Goal: Transaction & Acquisition: Purchase product/service

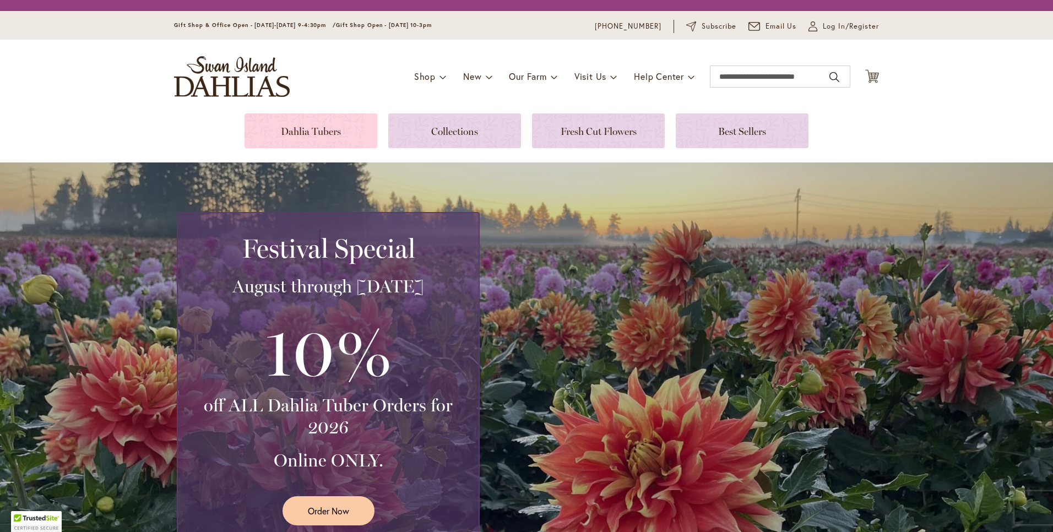
click at [340, 128] on link at bounding box center [310, 130] width 133 height 35
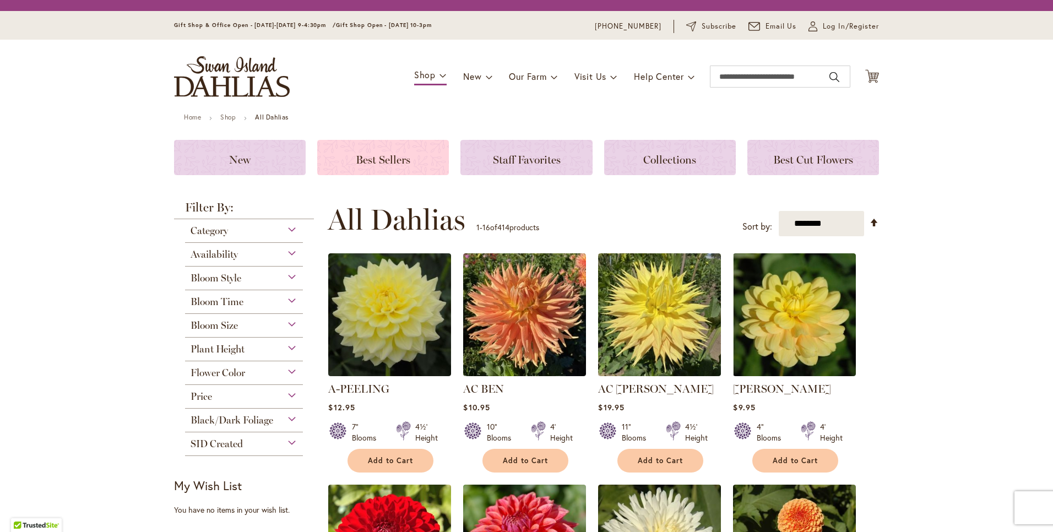
click at [393, 167] on div "Best Sellers" at bounding box center [383, 157] width 132 height 35
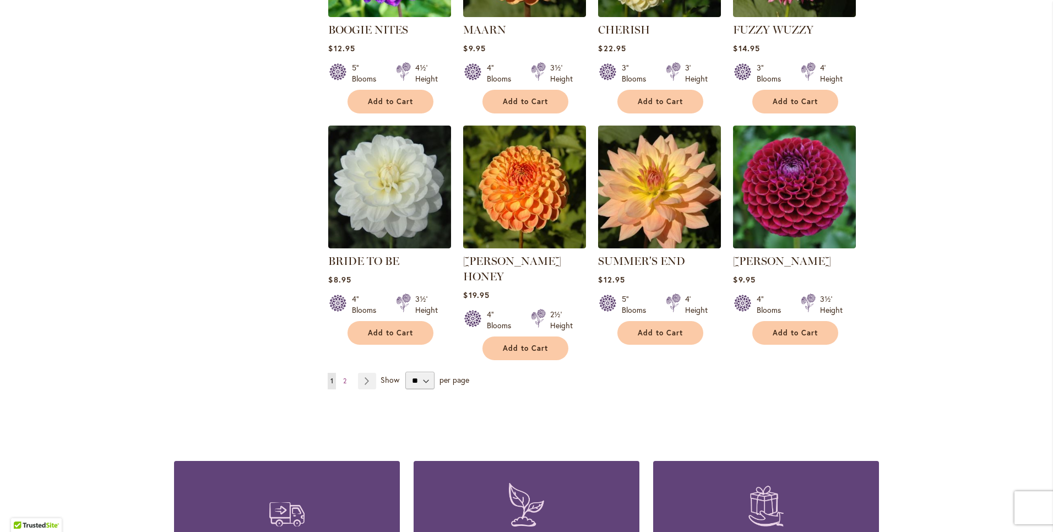
scroll to position [798, 0]
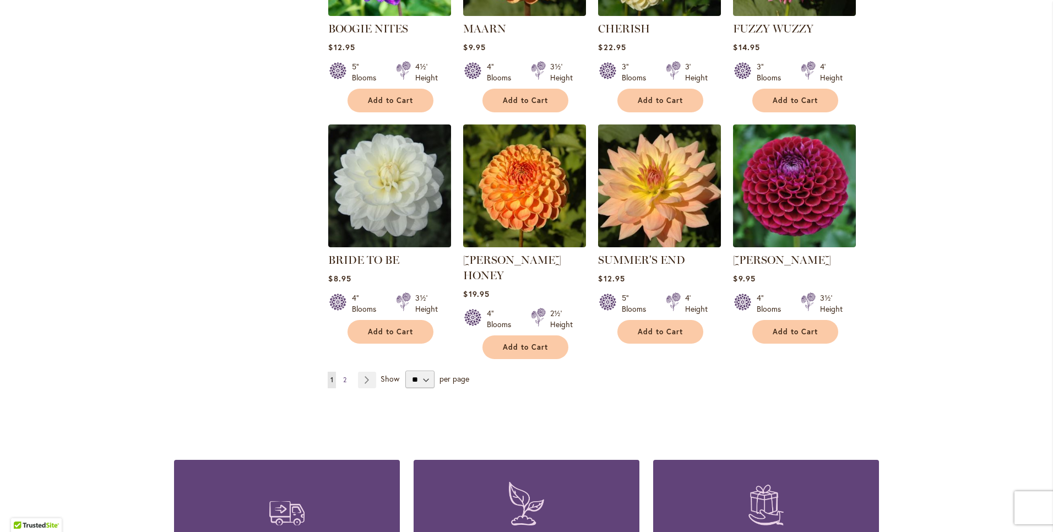
click at [341, 372] on link "Page 2" at bounding box center [344, 380] width 9 height 17
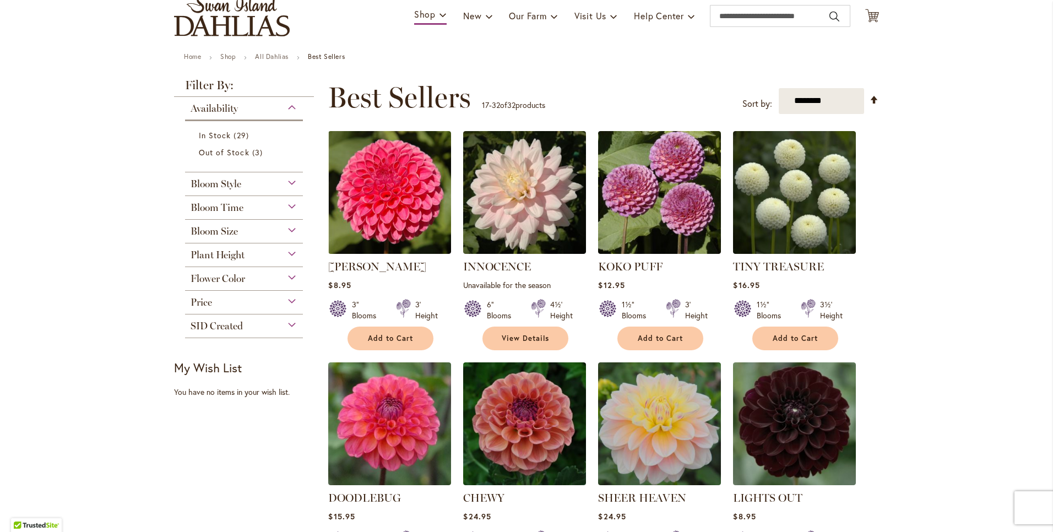
scroll to position [80, 0]
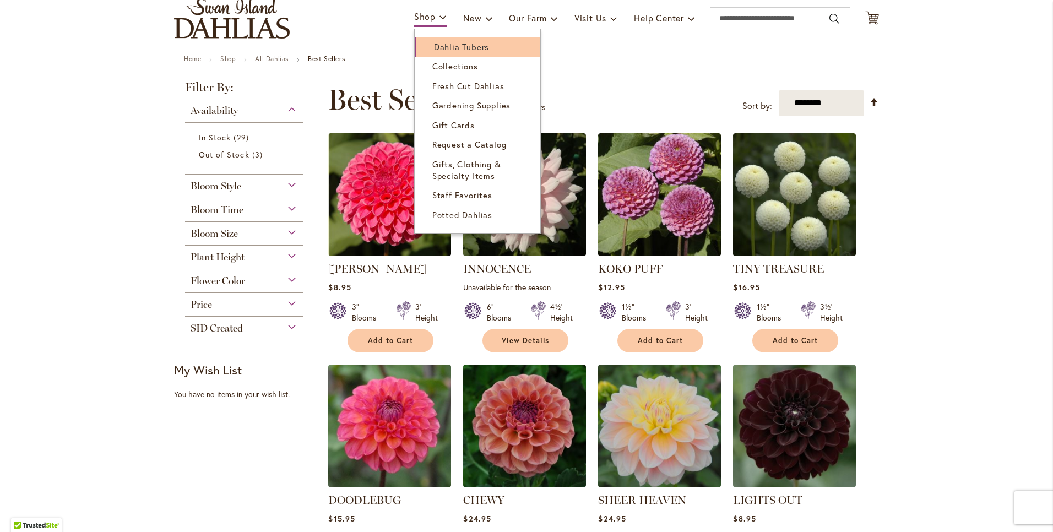
click at [434, 42] on span "Dahlia Tubers" at bounding box center [461, 46] width 55 height 11
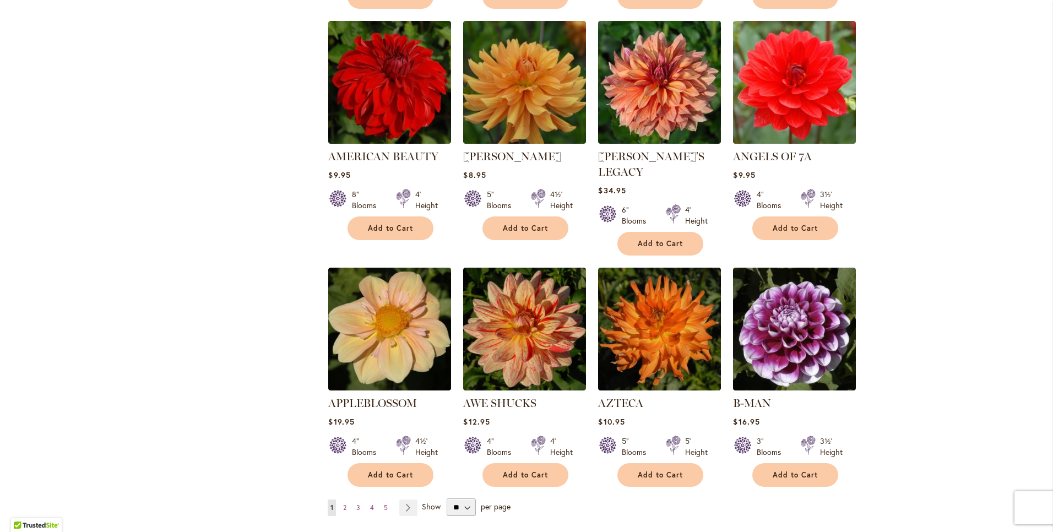
scroll to position [718, 0]
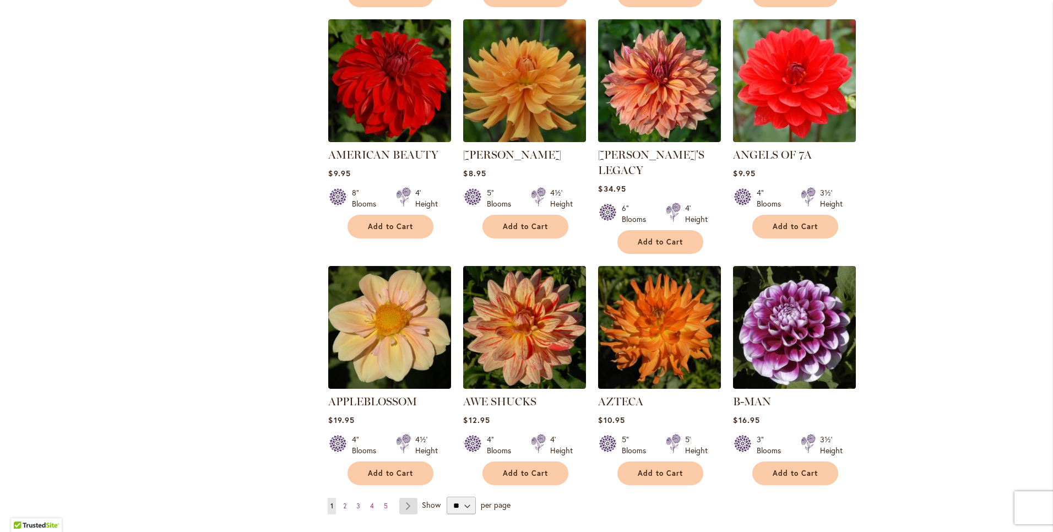
click at [407, 498] on link "Page Next" at bounding box center [408, 506] width 18 height 17
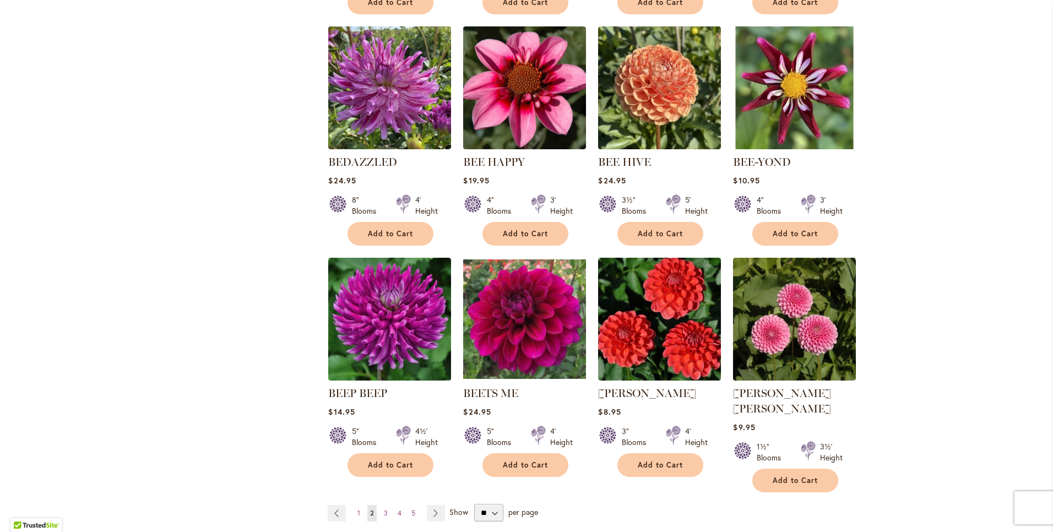
scroll to position [718, 0]
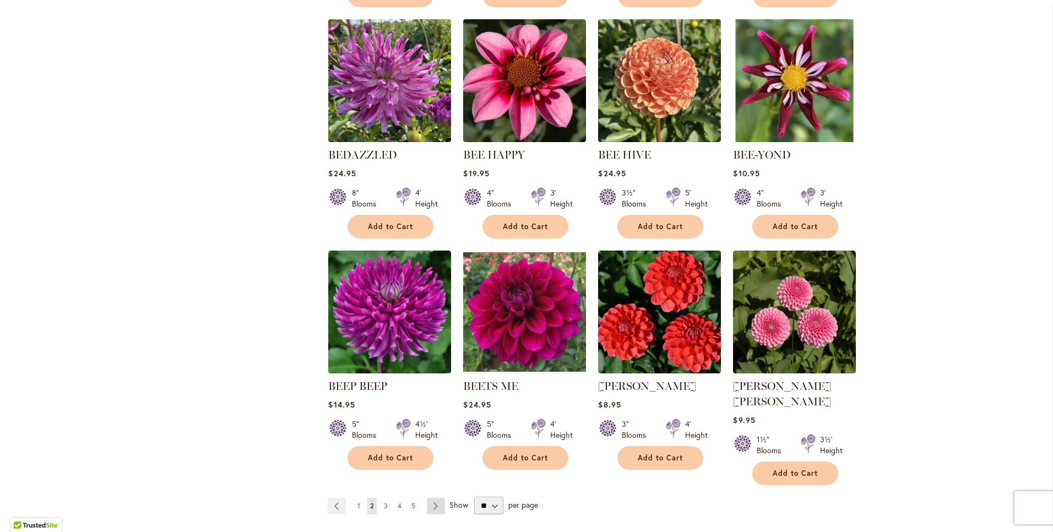
click at [430, 498] on link "Page Next" at bounding box center [436, 506] width 18 height 17
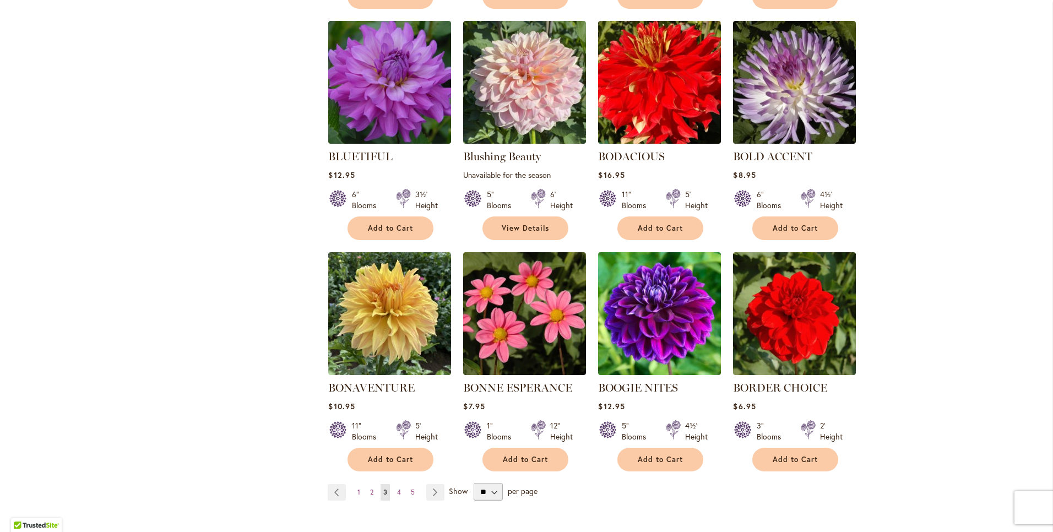
scroll to position [718, 0]
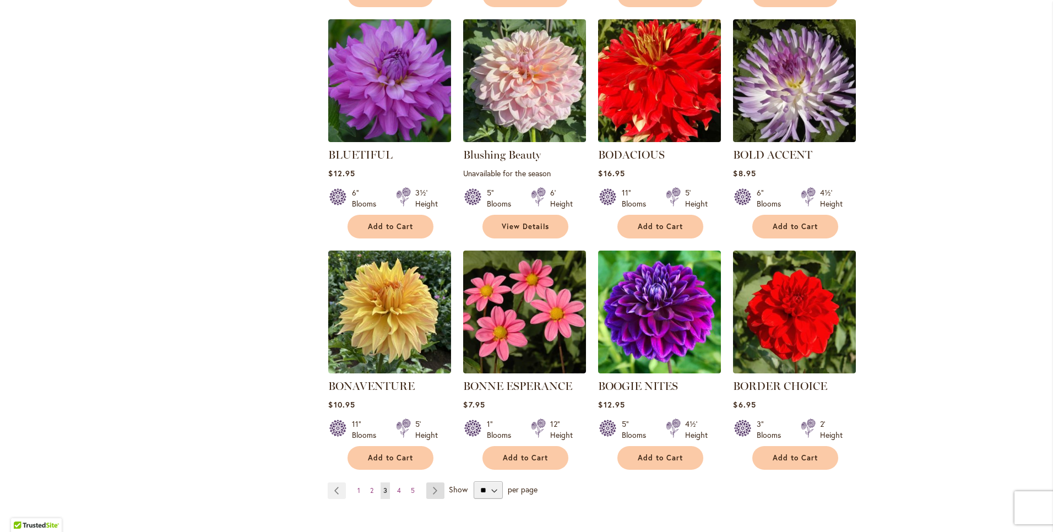
click at [431, 487] on link "Page Next" at bounding box center [435, 490] width 18 height 17
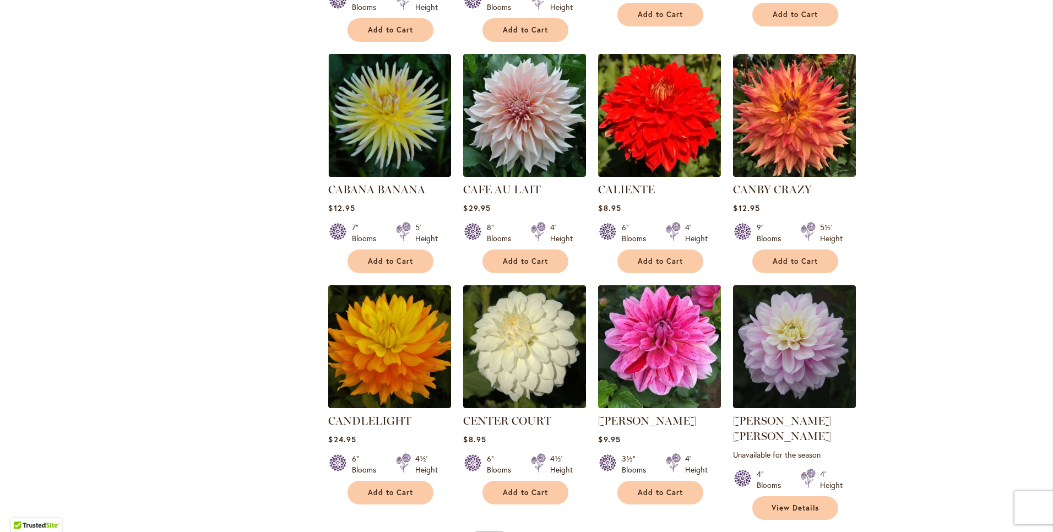
scroll to position [718, 0]
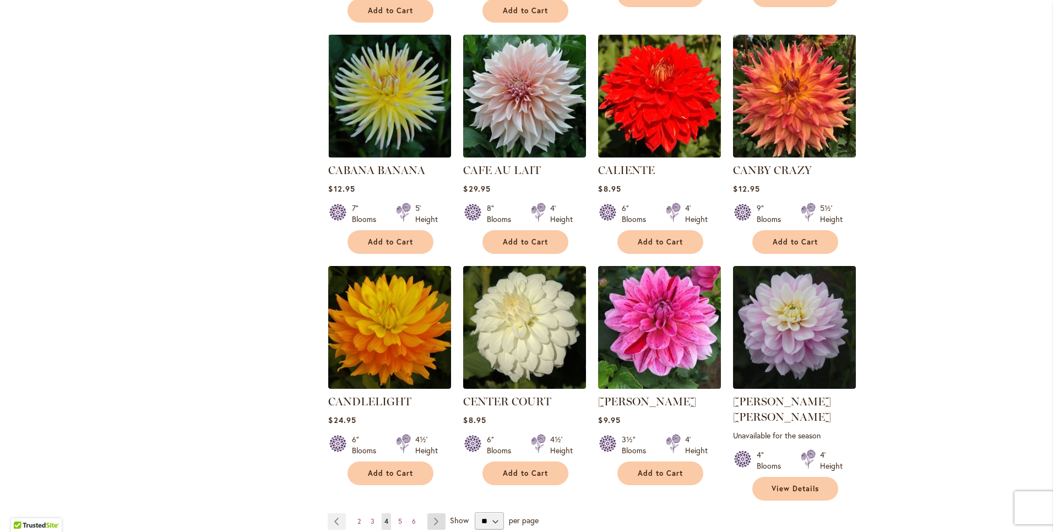
click at [431, 513] on link "Page Next" at bounding box center [436, 521] width 18 height 17
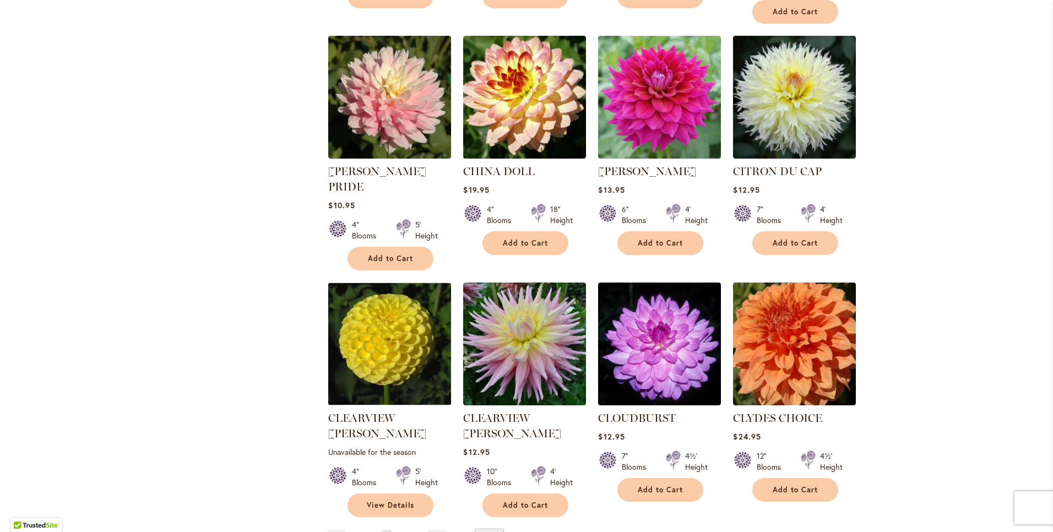
scroll to position [718, 0]
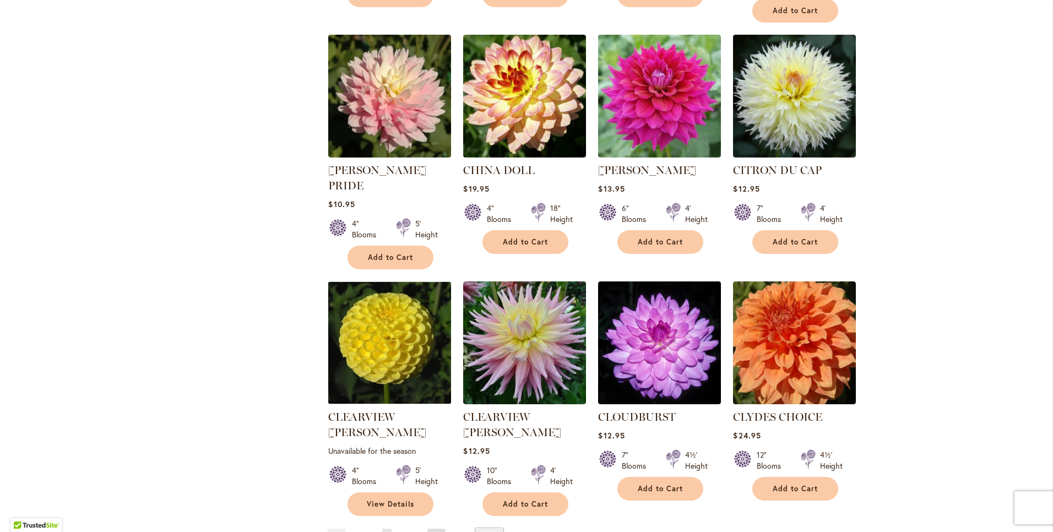
click at [432, 529] on link "Page Next" at bounding box center [436, 537] width 18 height 17
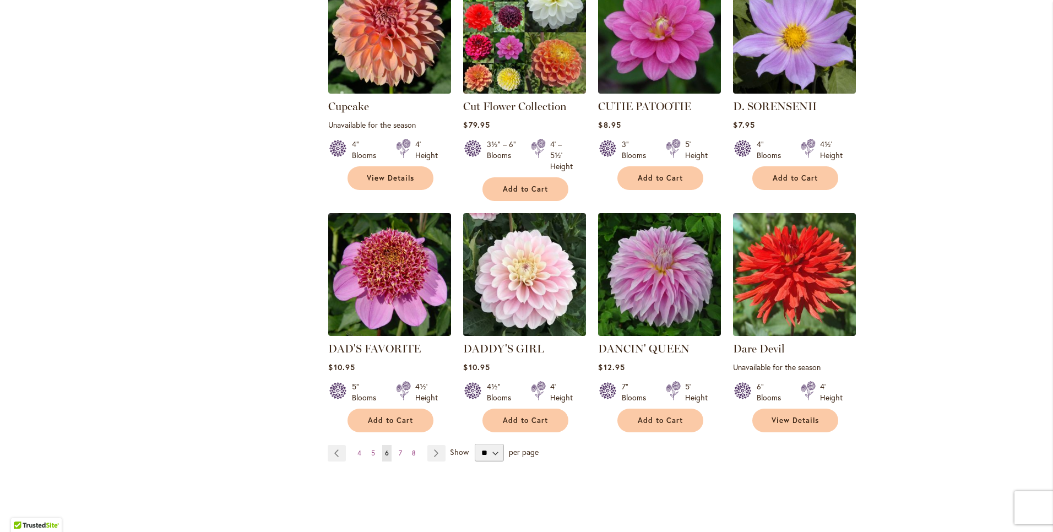
scroll to position [798, 0]
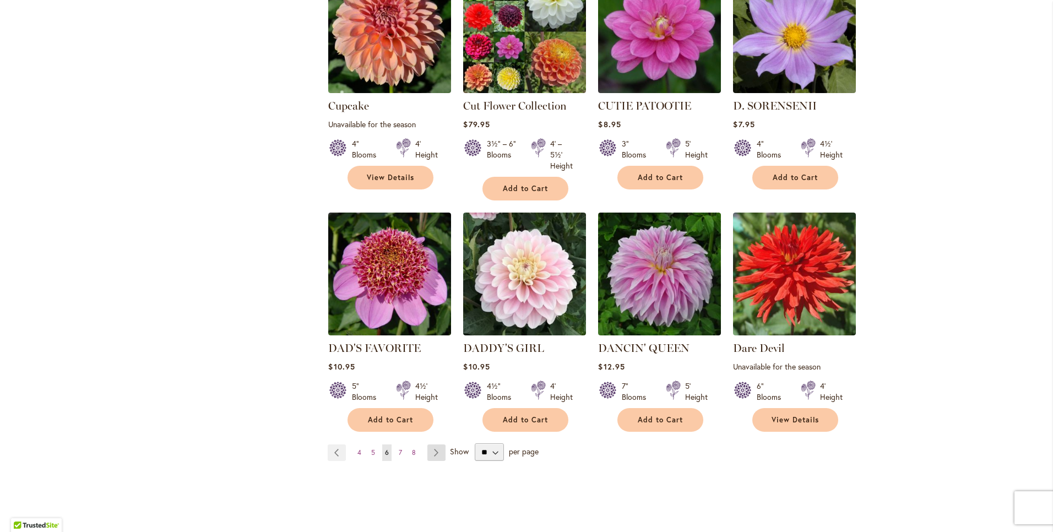
click at [435, 444] on link "Page Next" at bounding box center [436, 452] width 18 height 17
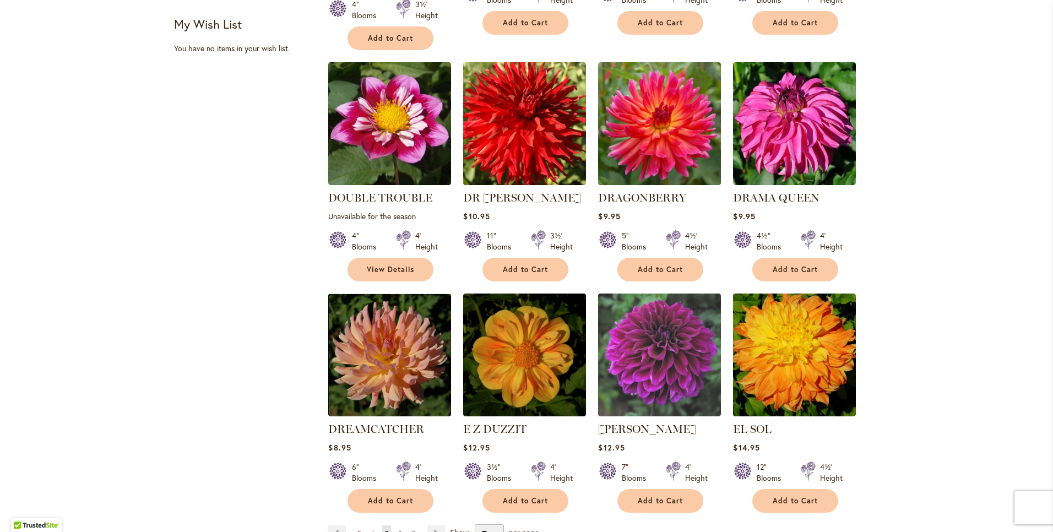
scroll to position [718, 0]
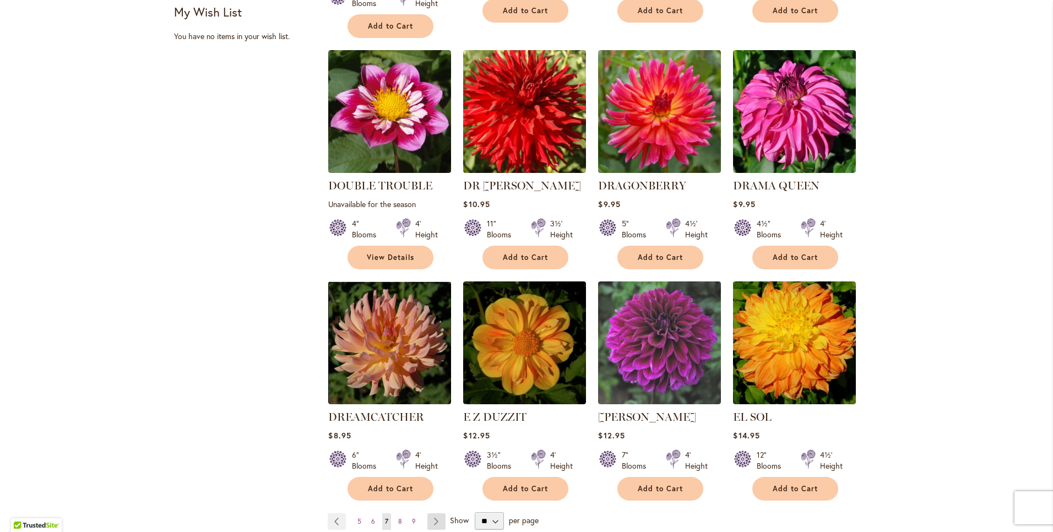
click at [430, 513] on link "Page Next" at bounding box center [436, 521] width 18 height 17
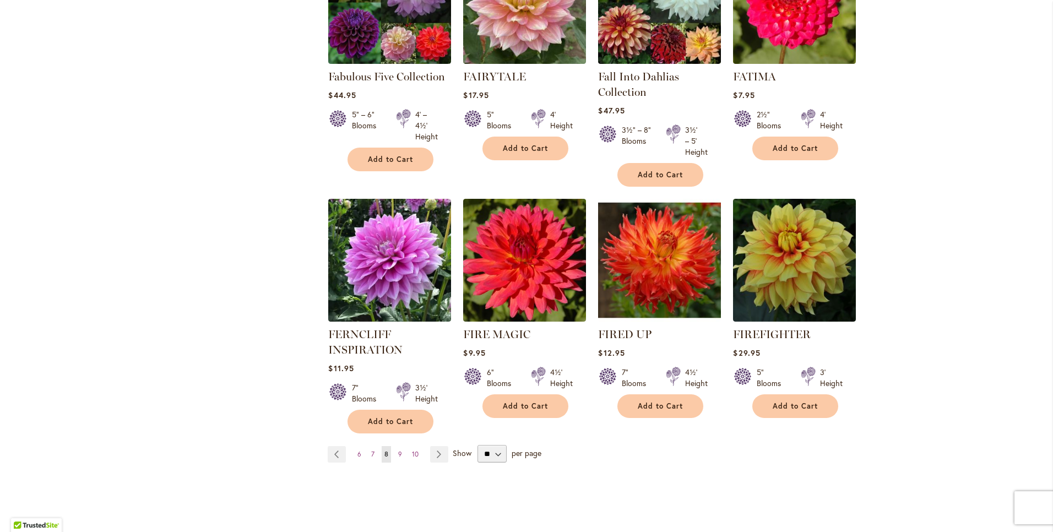
scroll to position [798, 0]
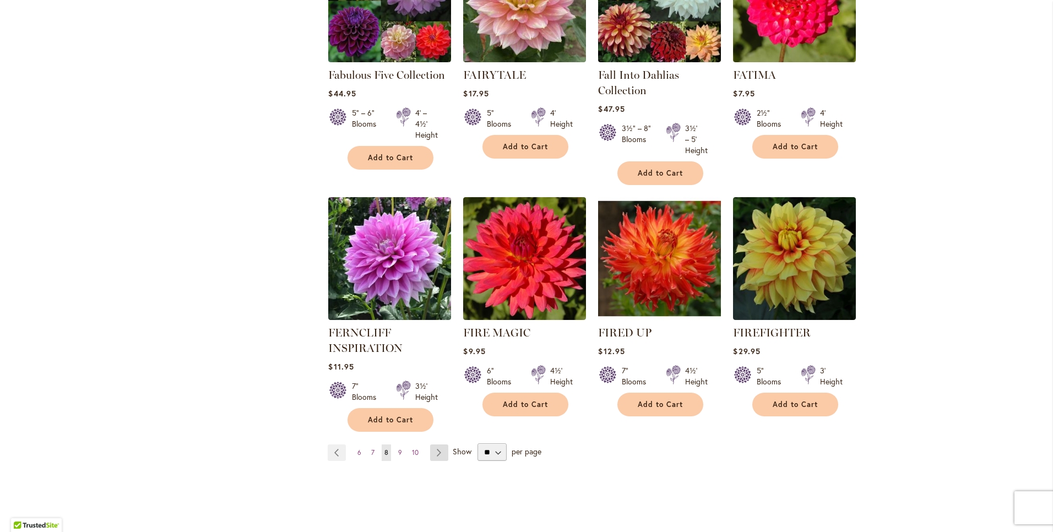
click at [434, 448] on link "Page Next" at bounding box center [439, 452] width 18 height 17
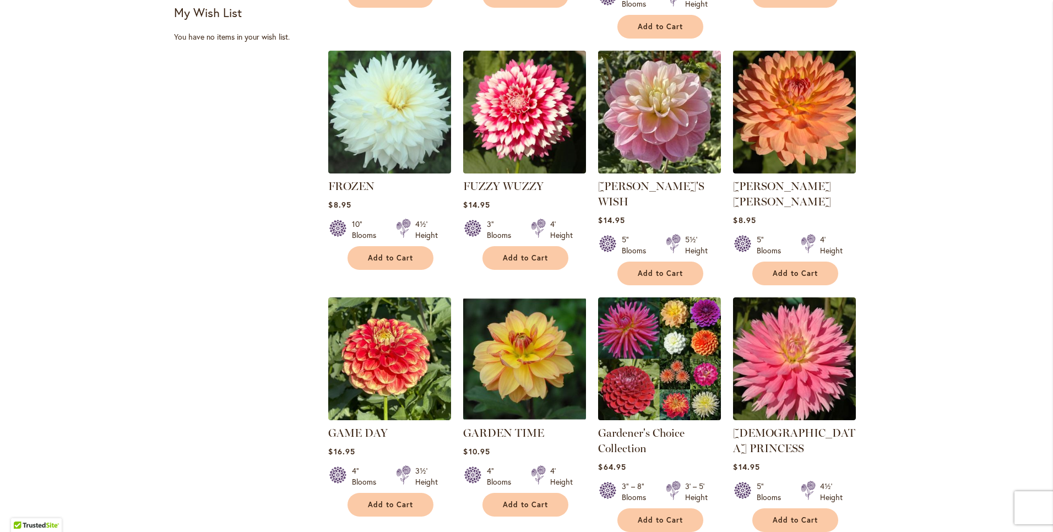
scroll to position [718, 0]
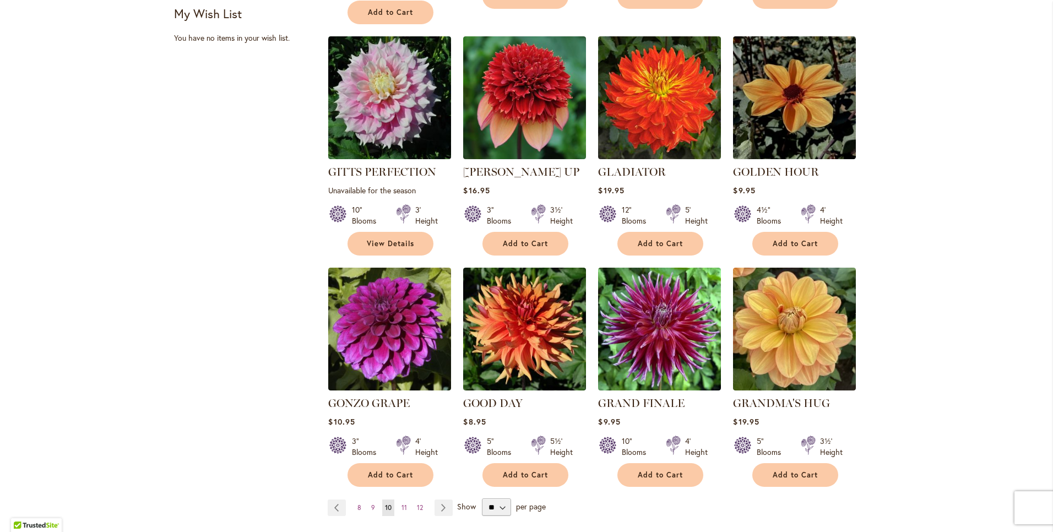
scroll to position [718, 0]
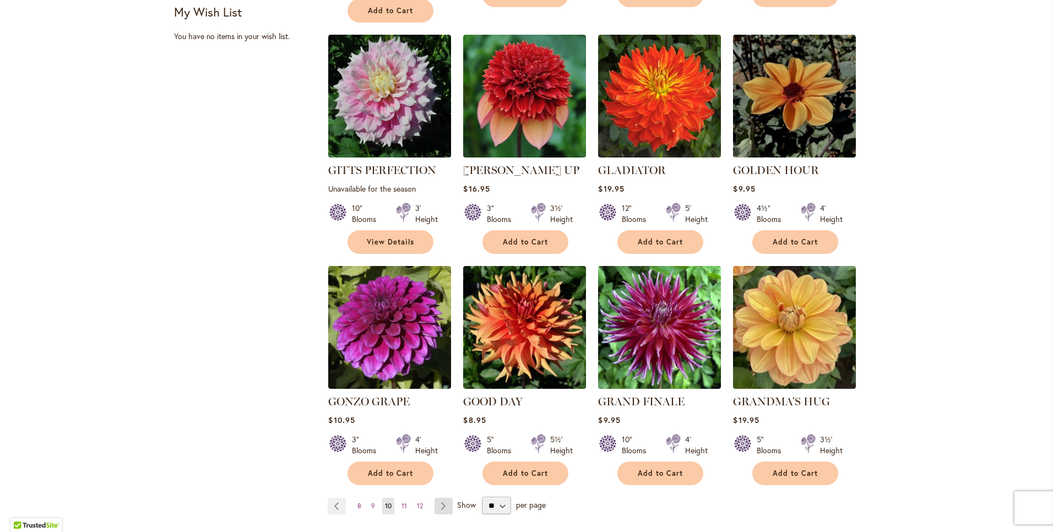
click at [440, 498] on link "Page Next" at bounding box center [443, 506] width 18 height 17
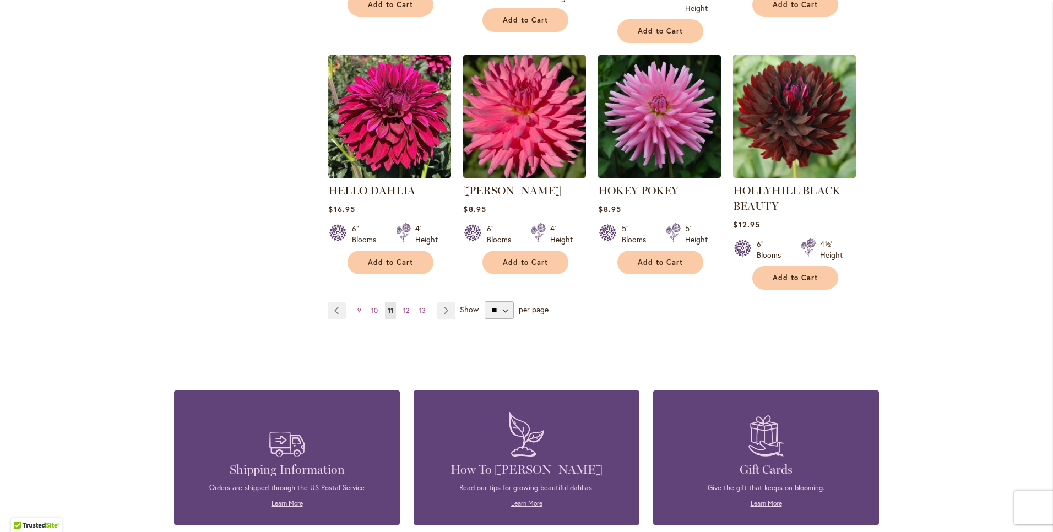
scroll to position [957, 0]
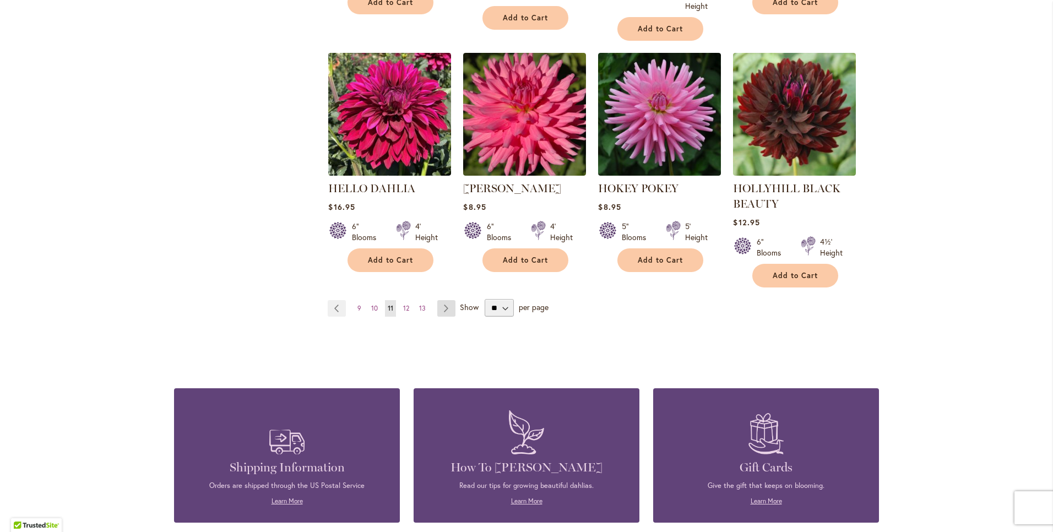
click at [442, 303] on link "Page Next" at bounding box center [446, 308] width 18 height 17
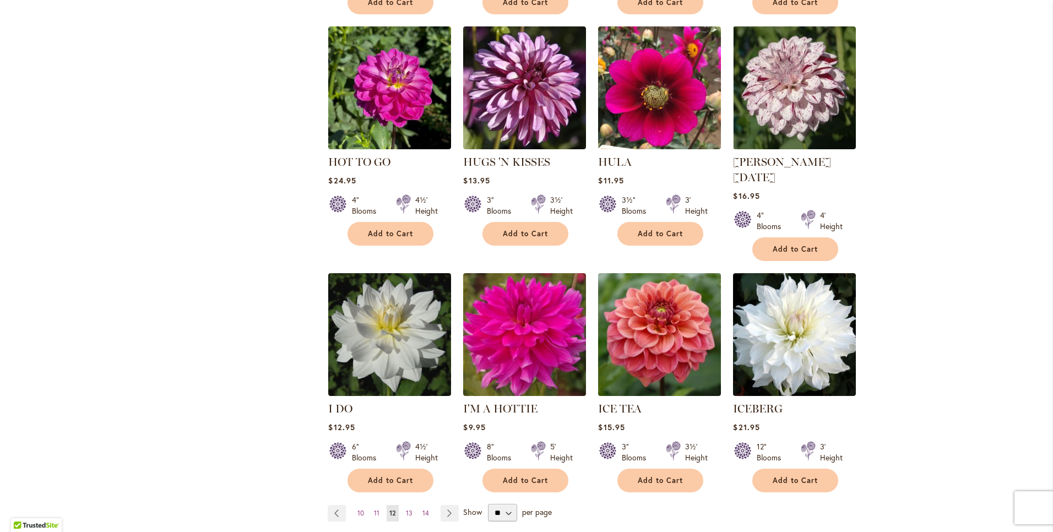
scroll to position [718, 0]
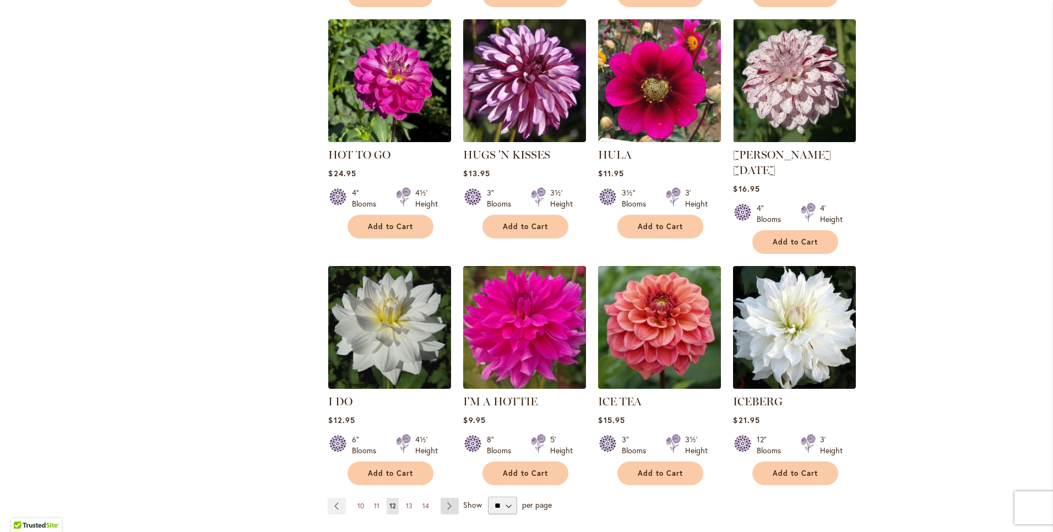
click at [450, 498] on link "Page Next" at bounding box center [449, 506] width 18 height 17
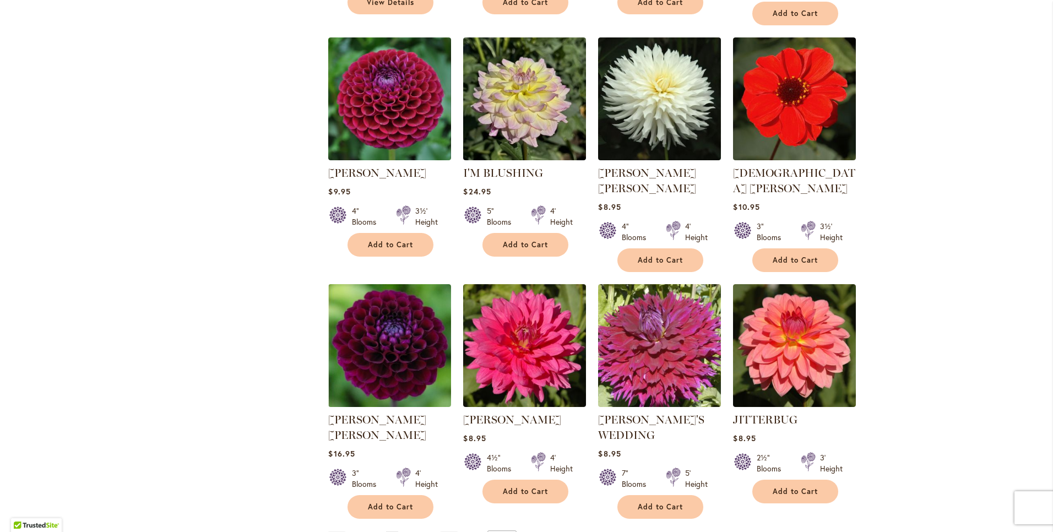
scroll to position [718, 0]
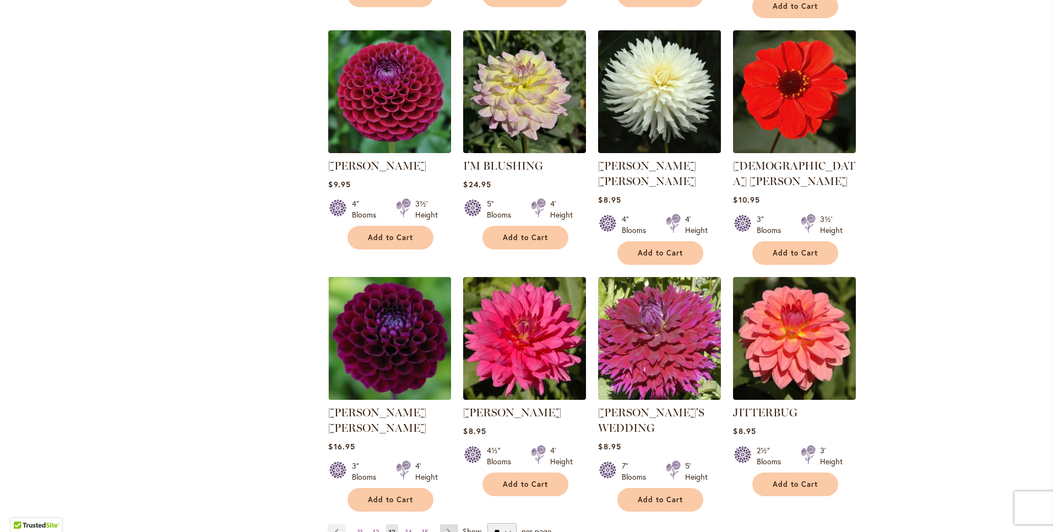
click at [443, 524] on link "Page Next" at bounding box center [449, 532] width 18 height 17
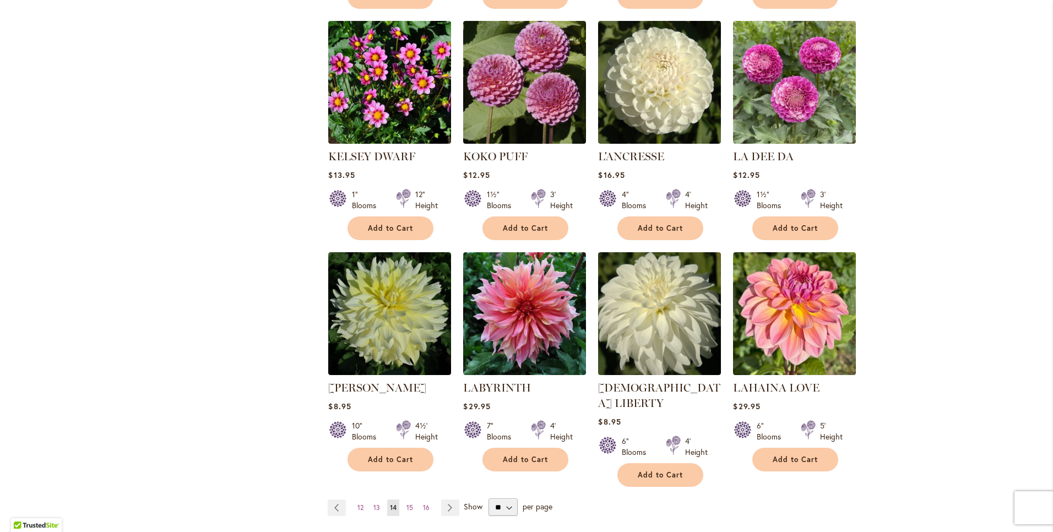
scroll to position [718, 0]
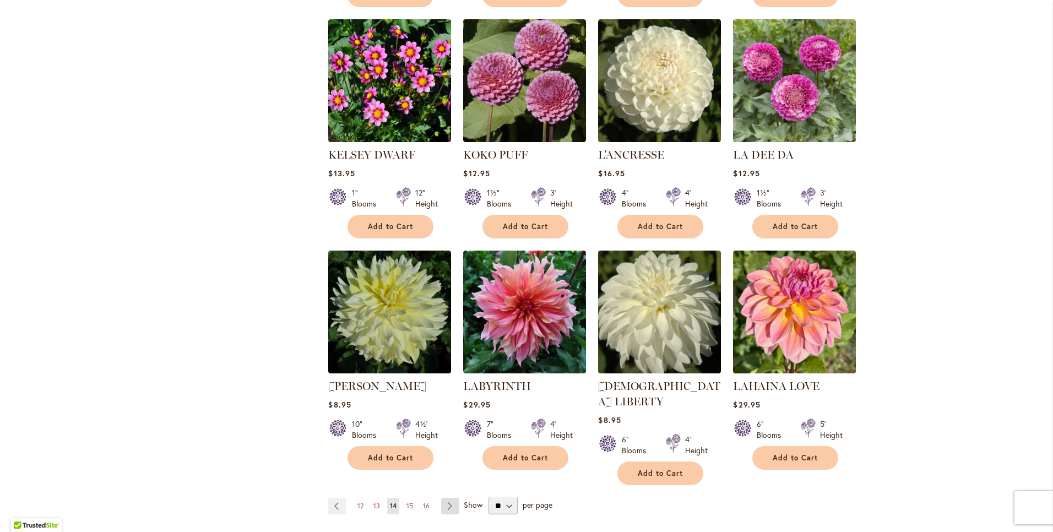
click at [447, 498] on link "Page Next" at bounding box center [450, 506] width 18 height 17
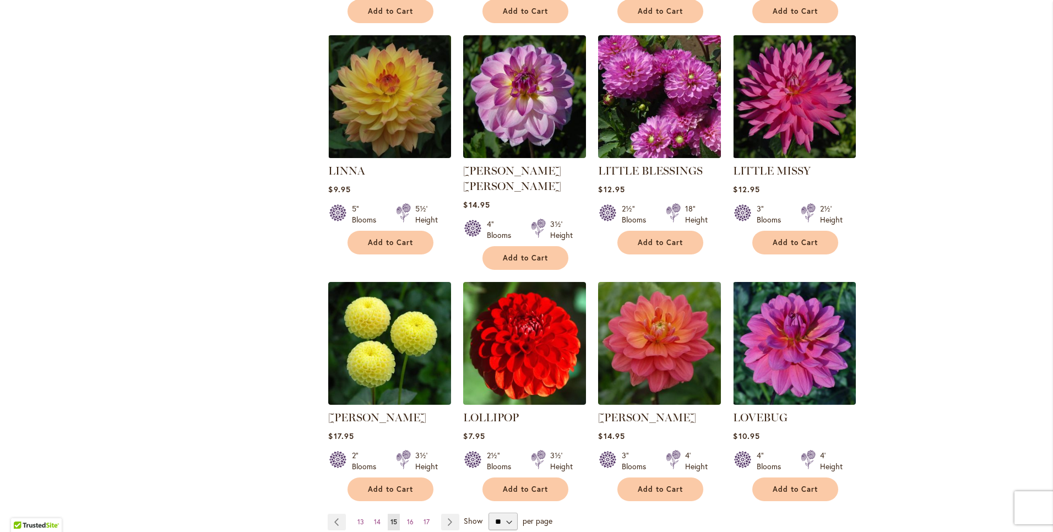
scroll to position [718, 0]
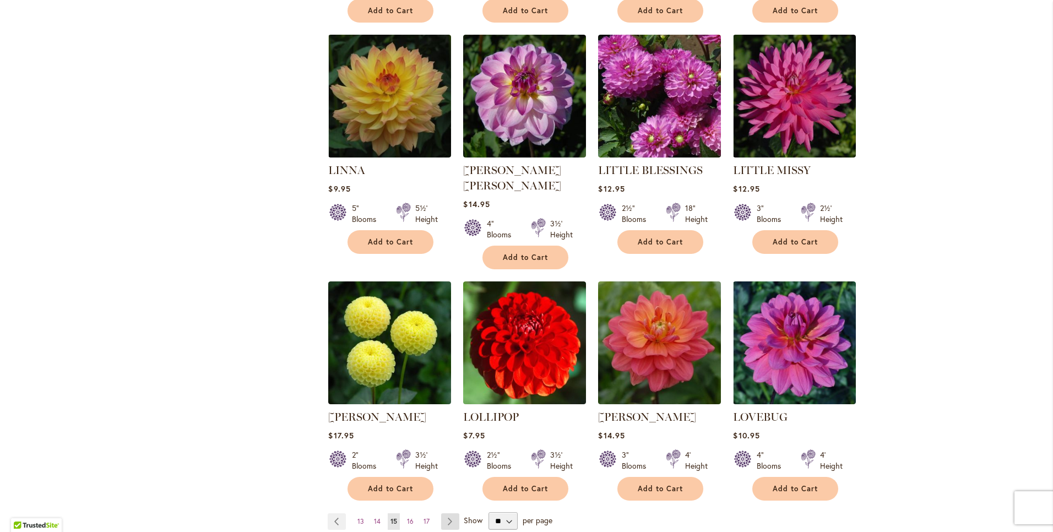
click at [443, 513] on link "Page Next" at bounding box center [450, 521] width 18 height 17
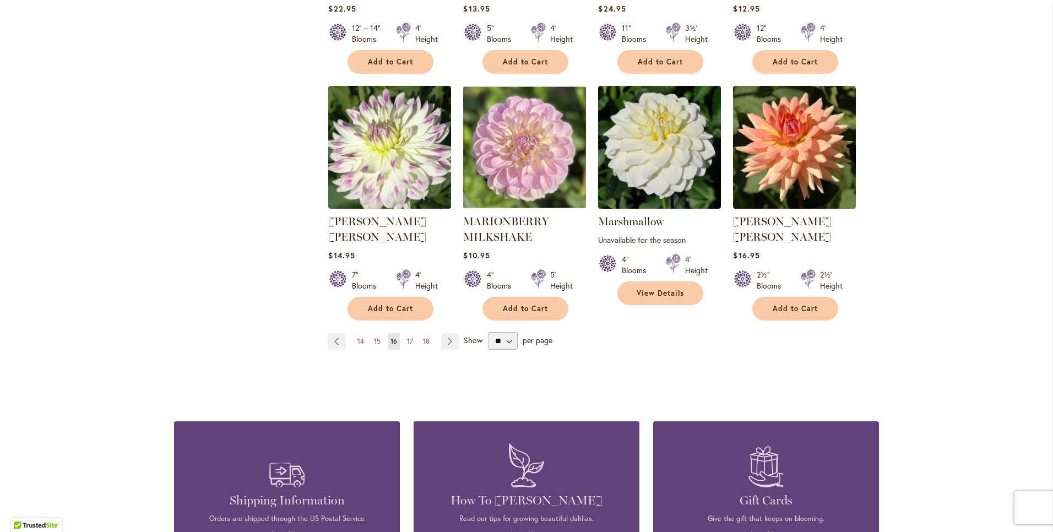
scroll to position [898, 0]
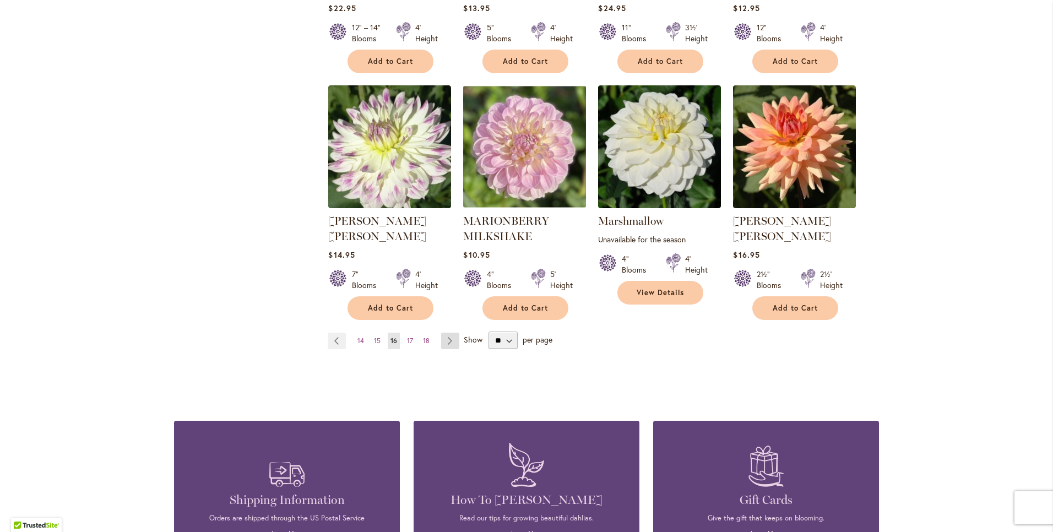
click at [451, 333] on link "Page Next" at bounding box center [450, 341] width 18 height 17
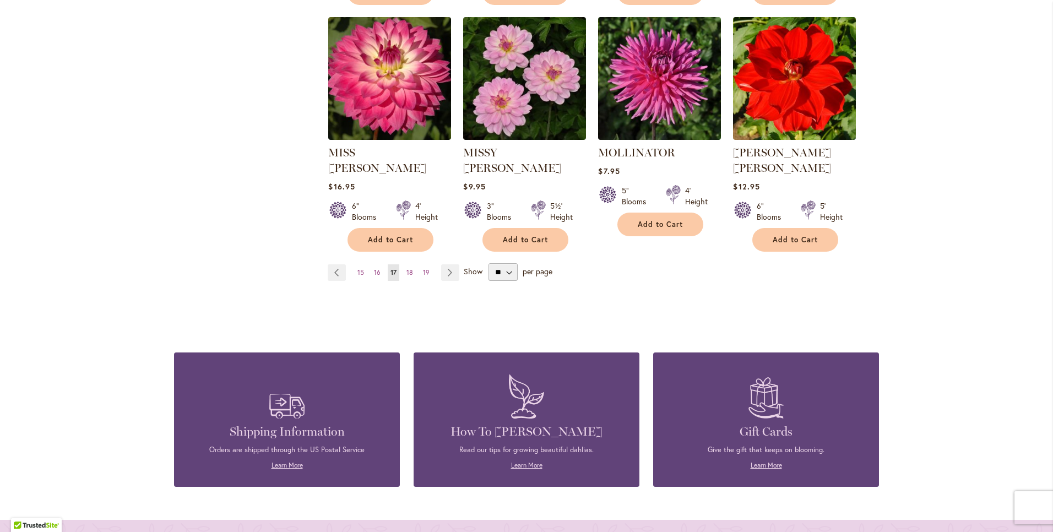
scroll to position [957, 0]
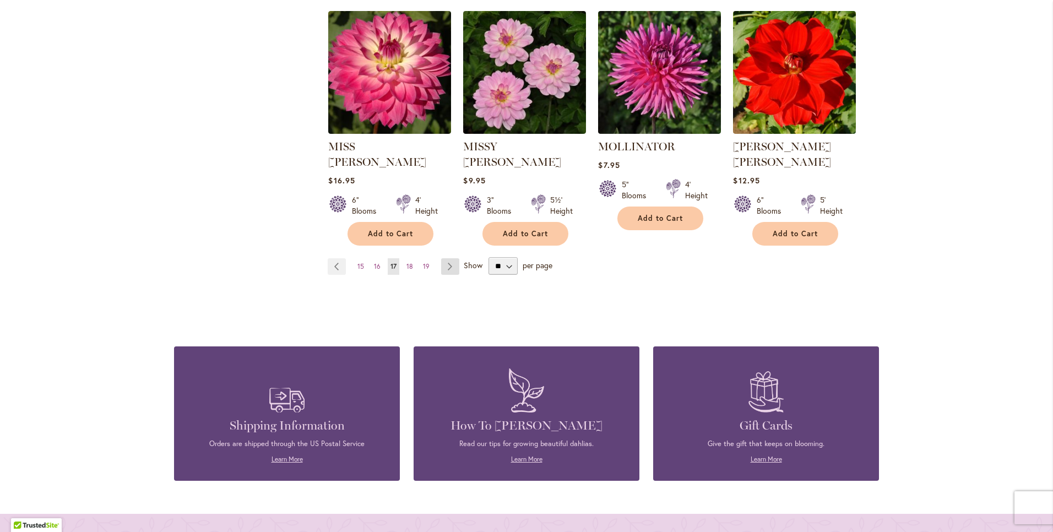
click at [444, 258] on link "Page Next" at bounding box center [450, 266] width 18 height 17
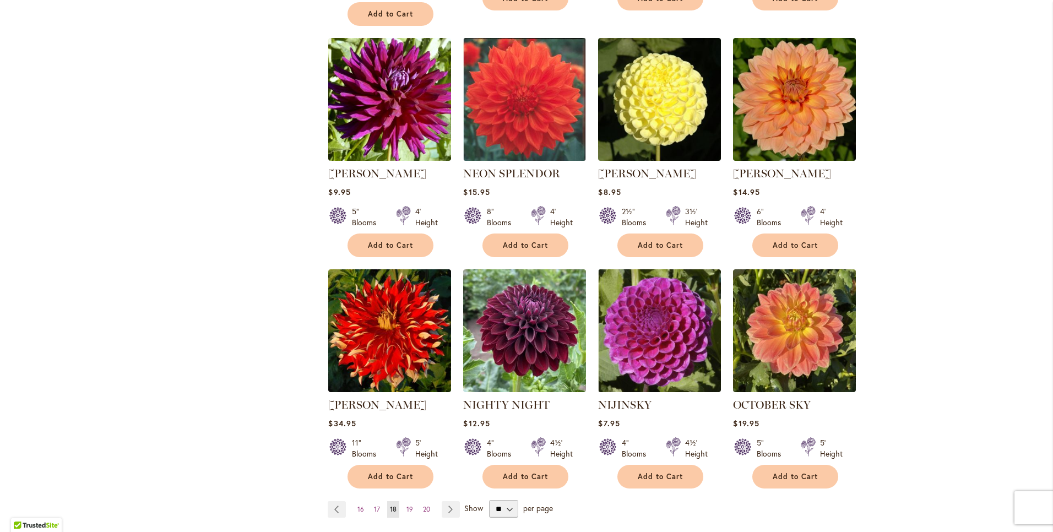
scroll to position [718, 0]
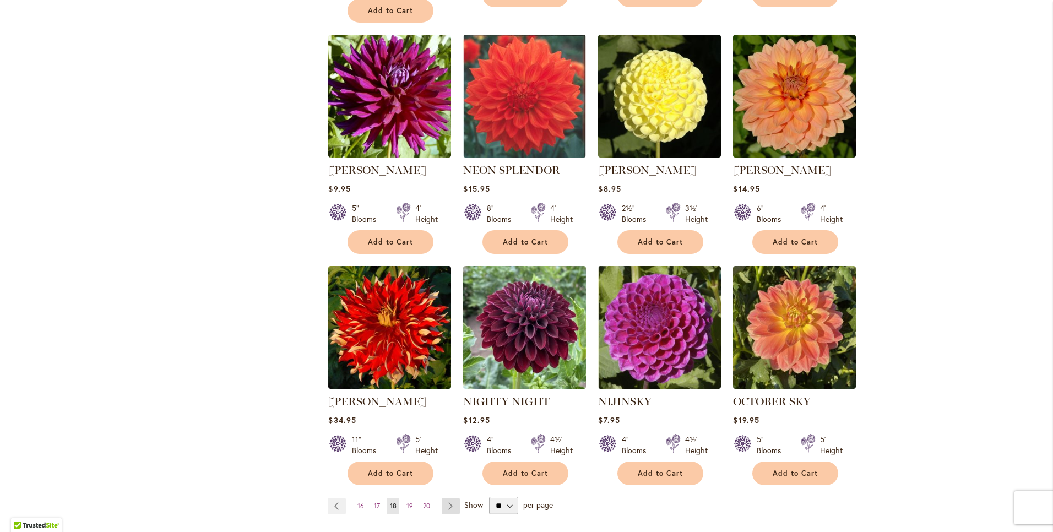
click at [452, 498] on link "Page Next" at bounding box center [451, 506] width 18 height 17
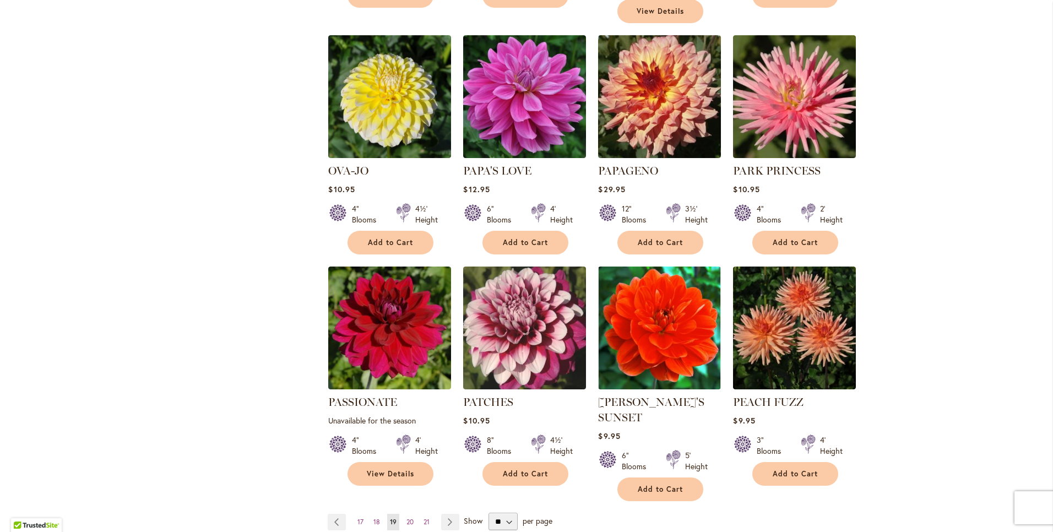
scroll to position [718, 0]
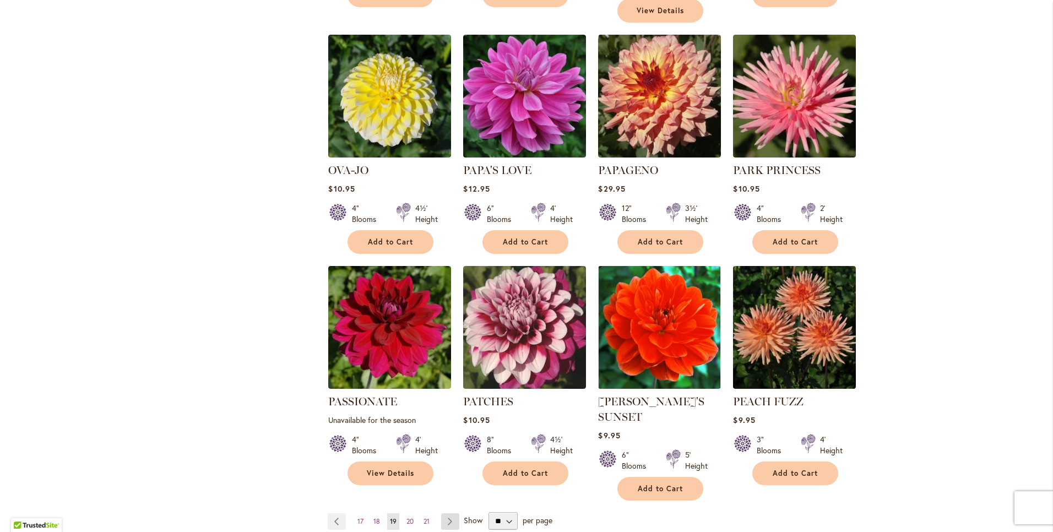
click at [448, 513] on link "Page Next" at bounding box center [450, 521] width 18 height 17
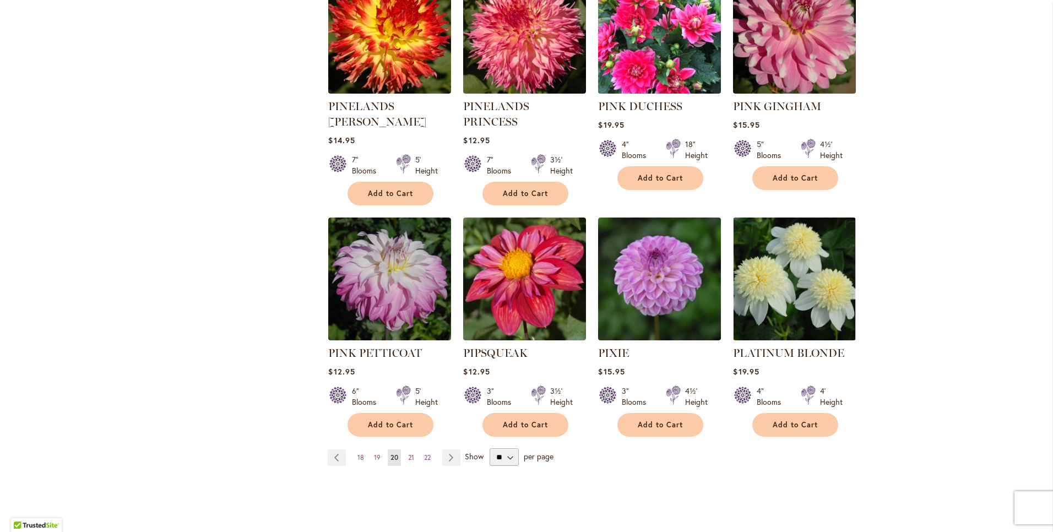
scroll to position [798, 0]
click at [445, 449] on link "Page Next" at bounding box center [451, 457] width 18 height 17
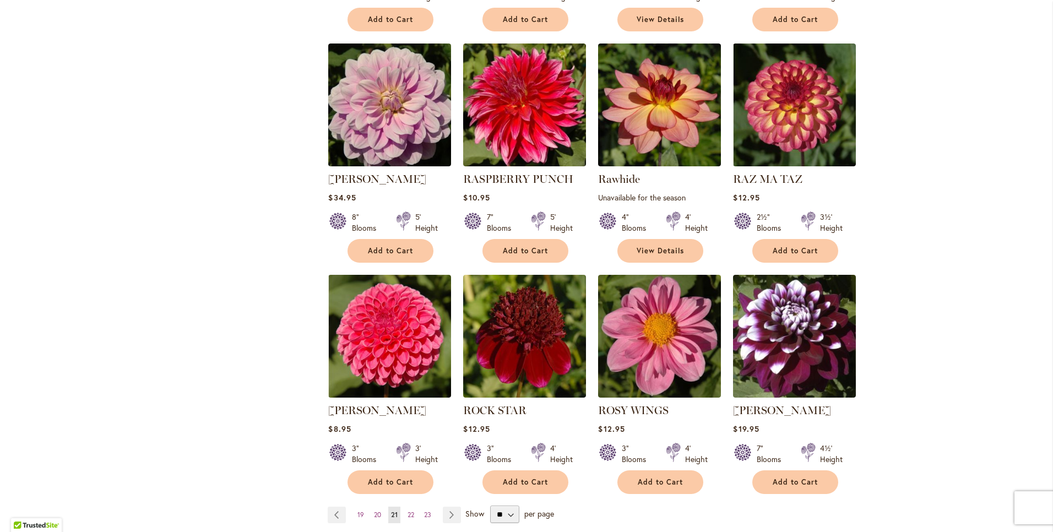
scroll to position [718, 0]
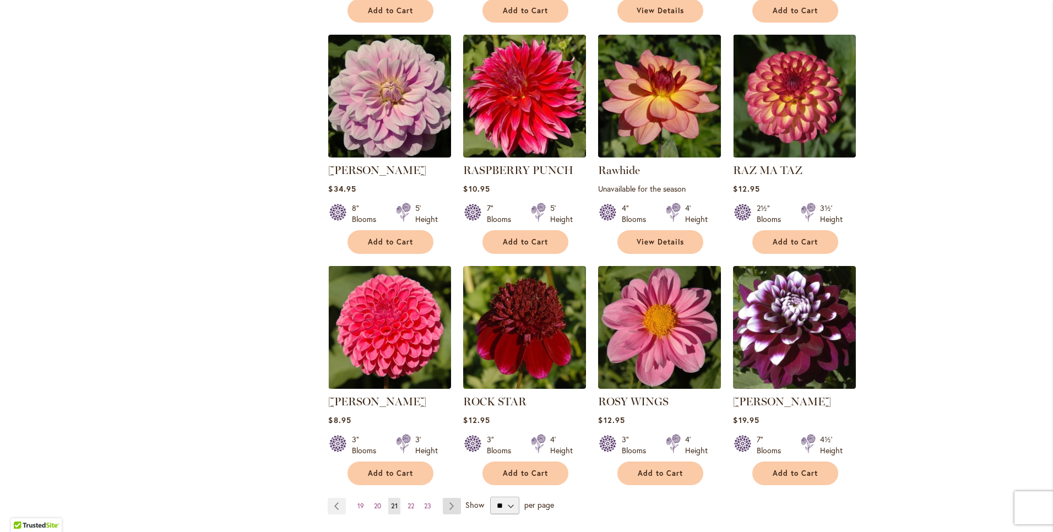
click at [446, 503] on link "Page Next" at bounding box center [452, 506] width 18 height 17
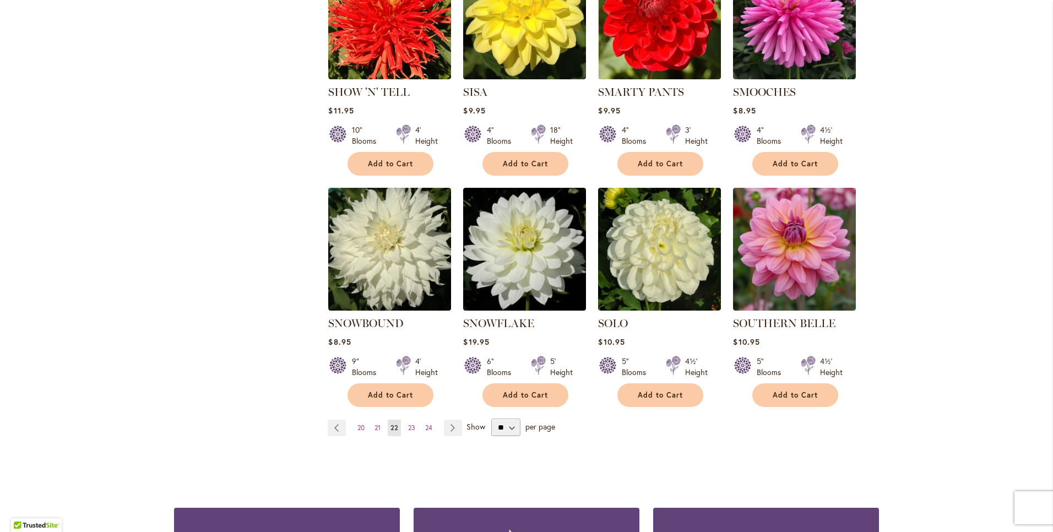
scroll to position [798, 0]
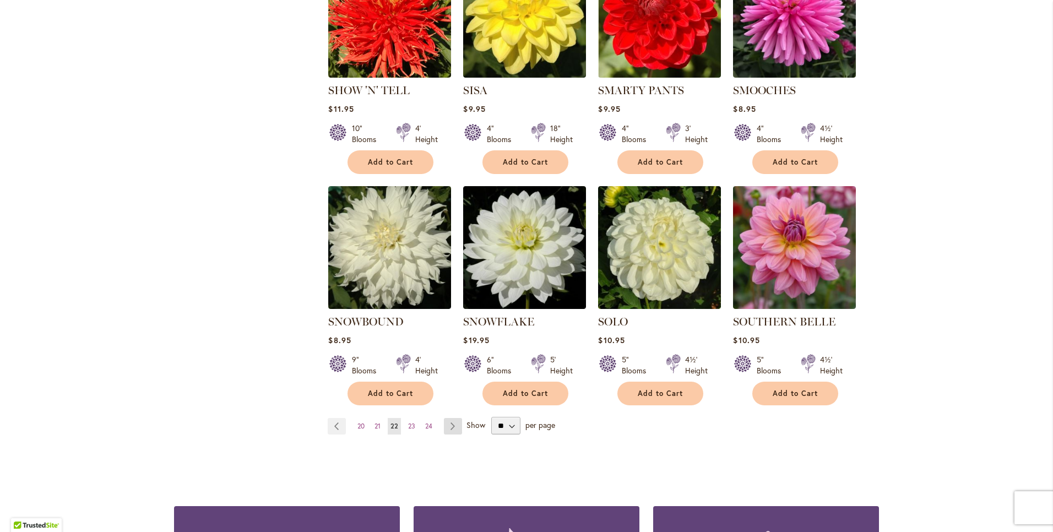
click at [446, 418] on link "Page Next" at bounding box center [453, 426] width 18 height 17
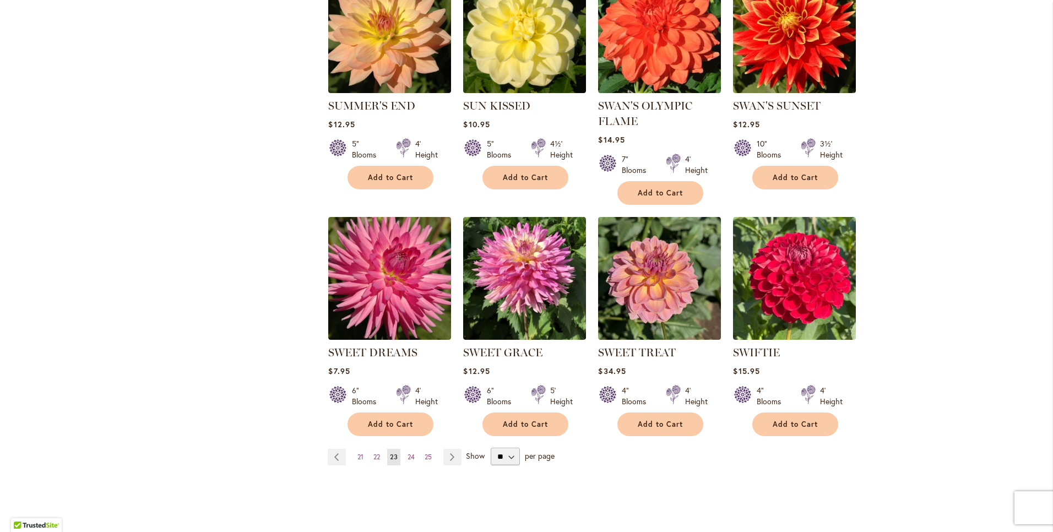
scroll to position [798, 0]
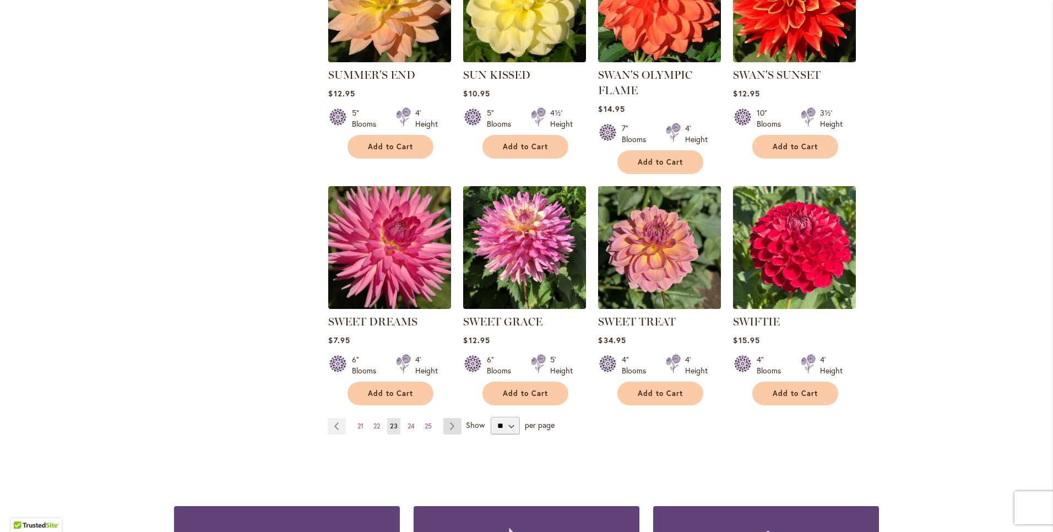
click at [450, 424] on link "Page Next" at bounding box center [452, 426] width 18 height 17
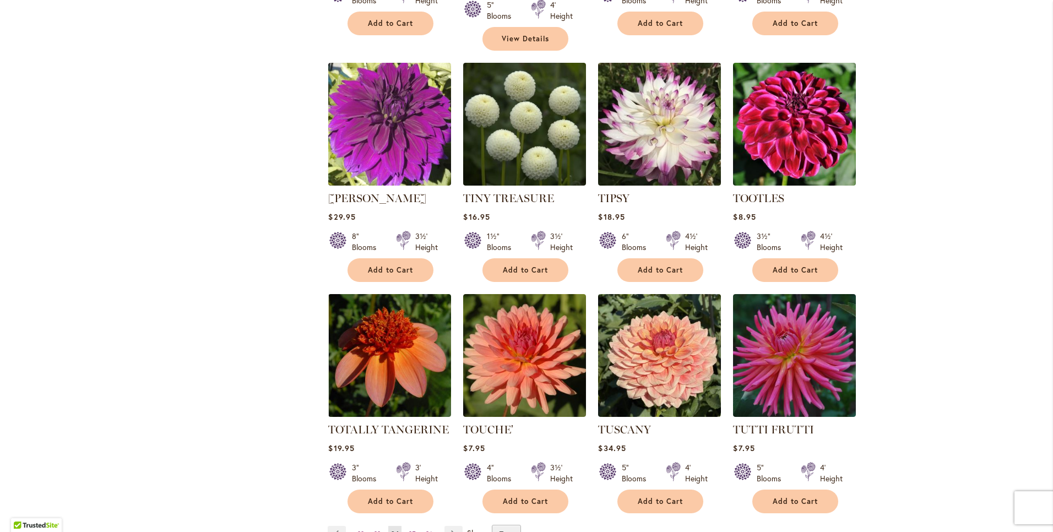
scroll to position [718, 0]
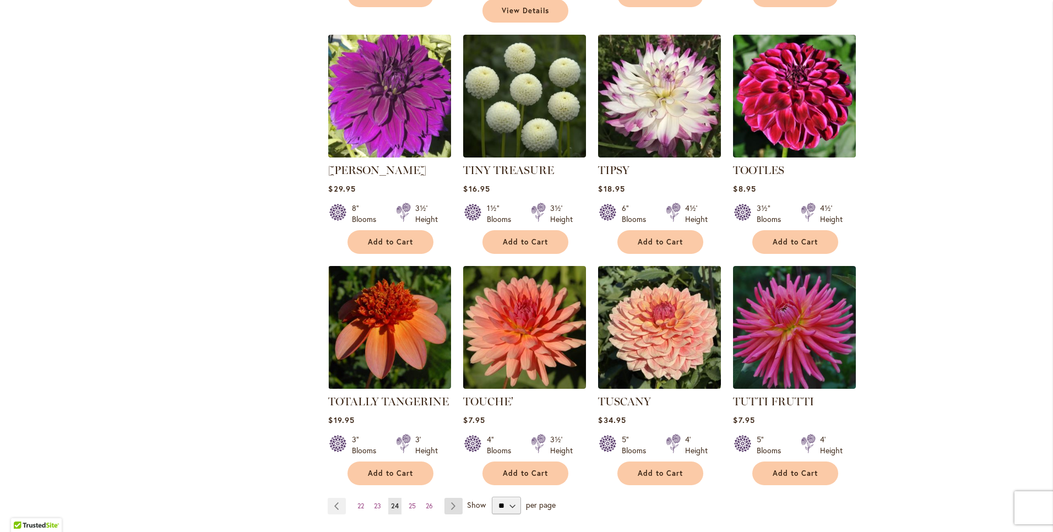
click at [452, 498] on link "Page Next" at bounding box center [453, 506] width 18 height 17
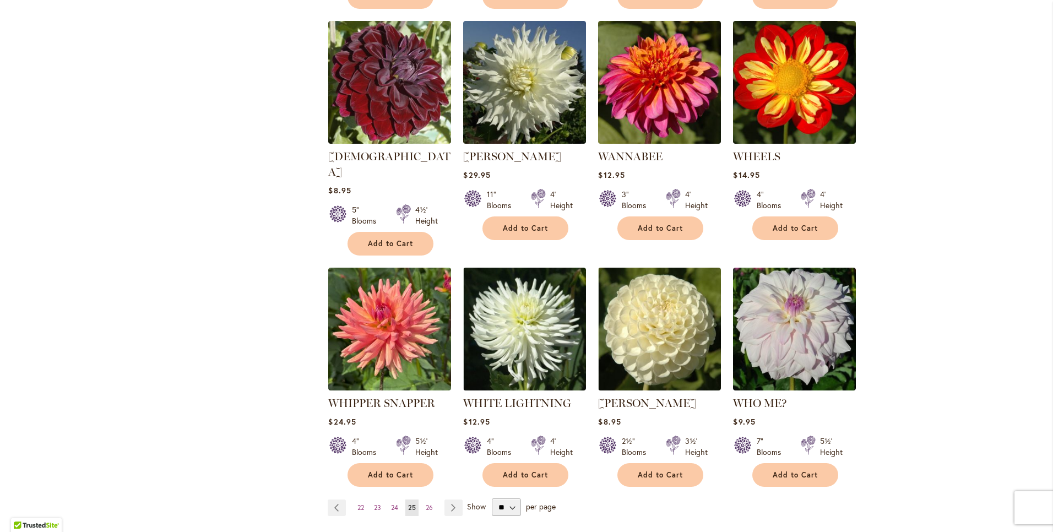
scroll to position [718, 0]
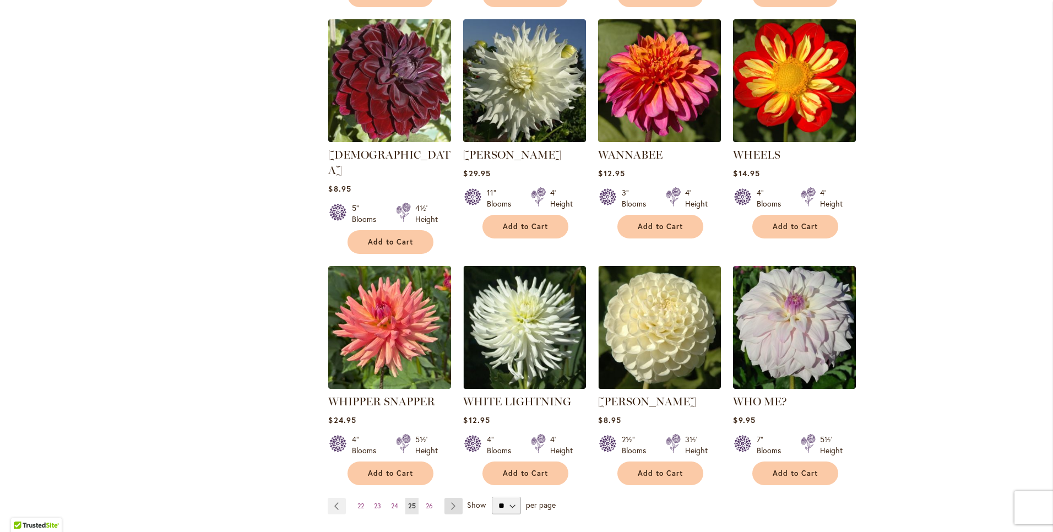
click at [450, 498] on link "Page Next" at bounding box center [453, 506] width 18 height 17
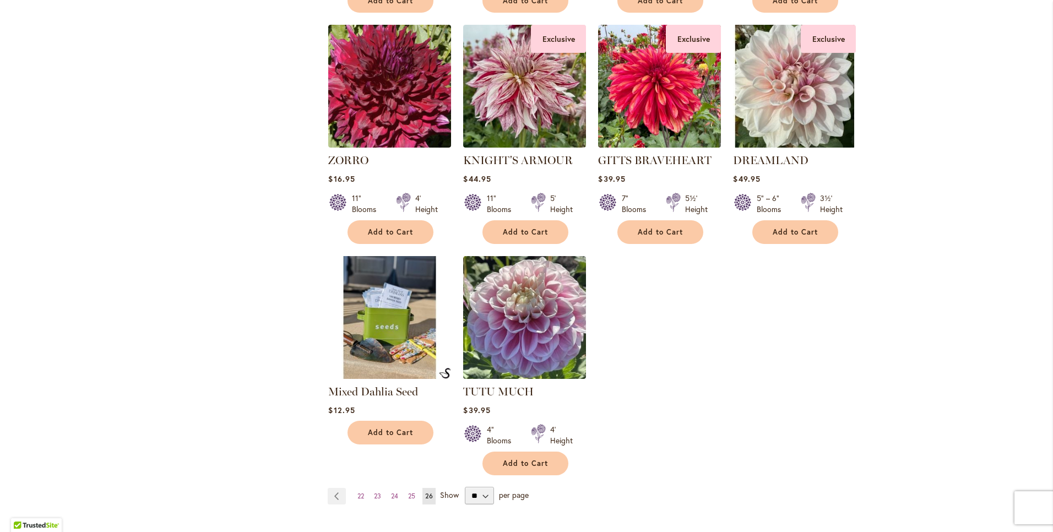
scroll to position [718, 0]
